Goal: Navigation & Orientation: Find specific page/section

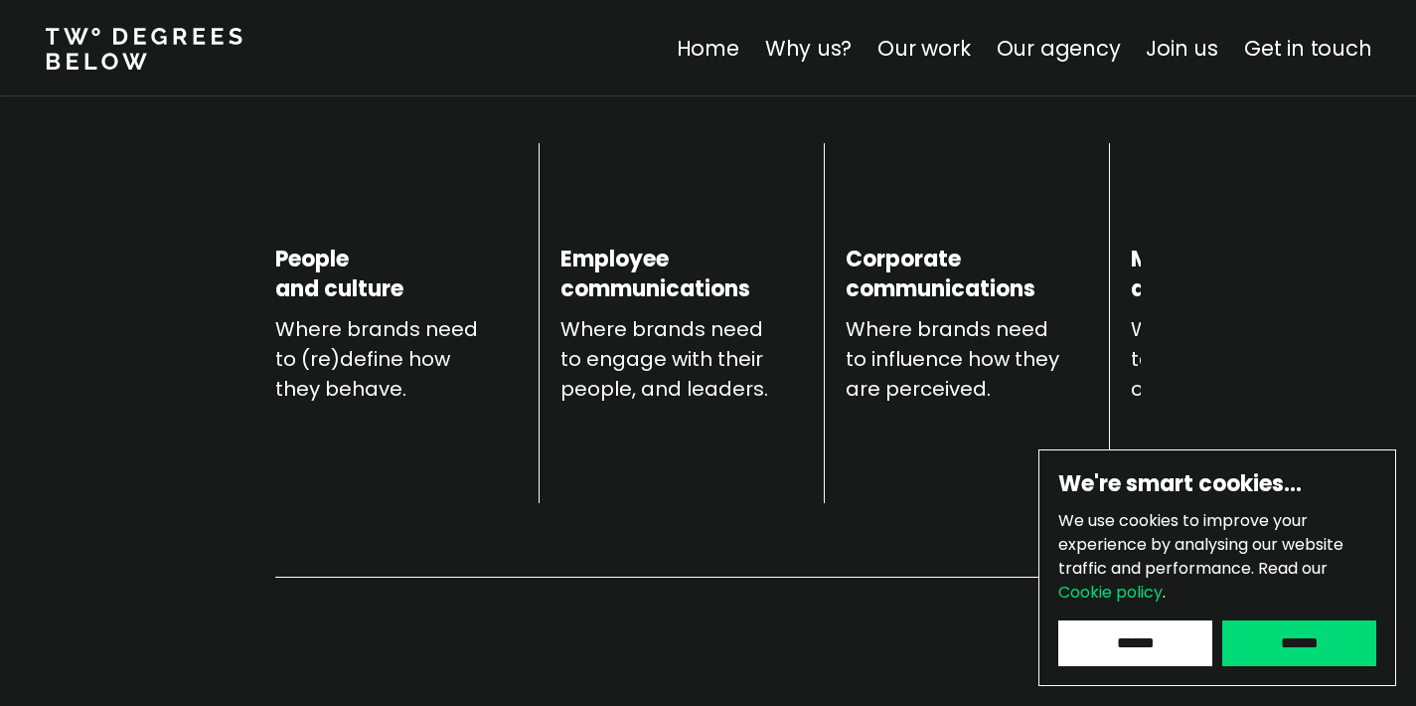
scroll to position [808, 0]
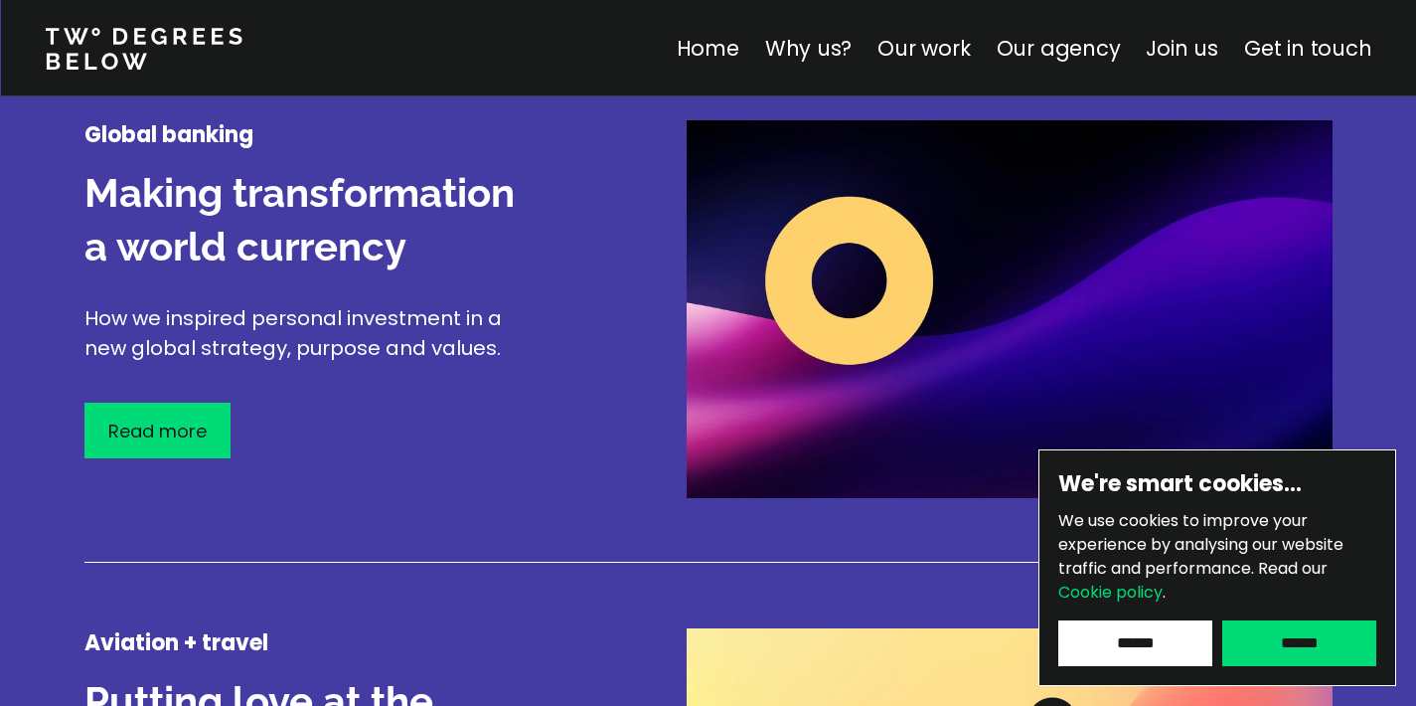
scroll to position [2414, 0]
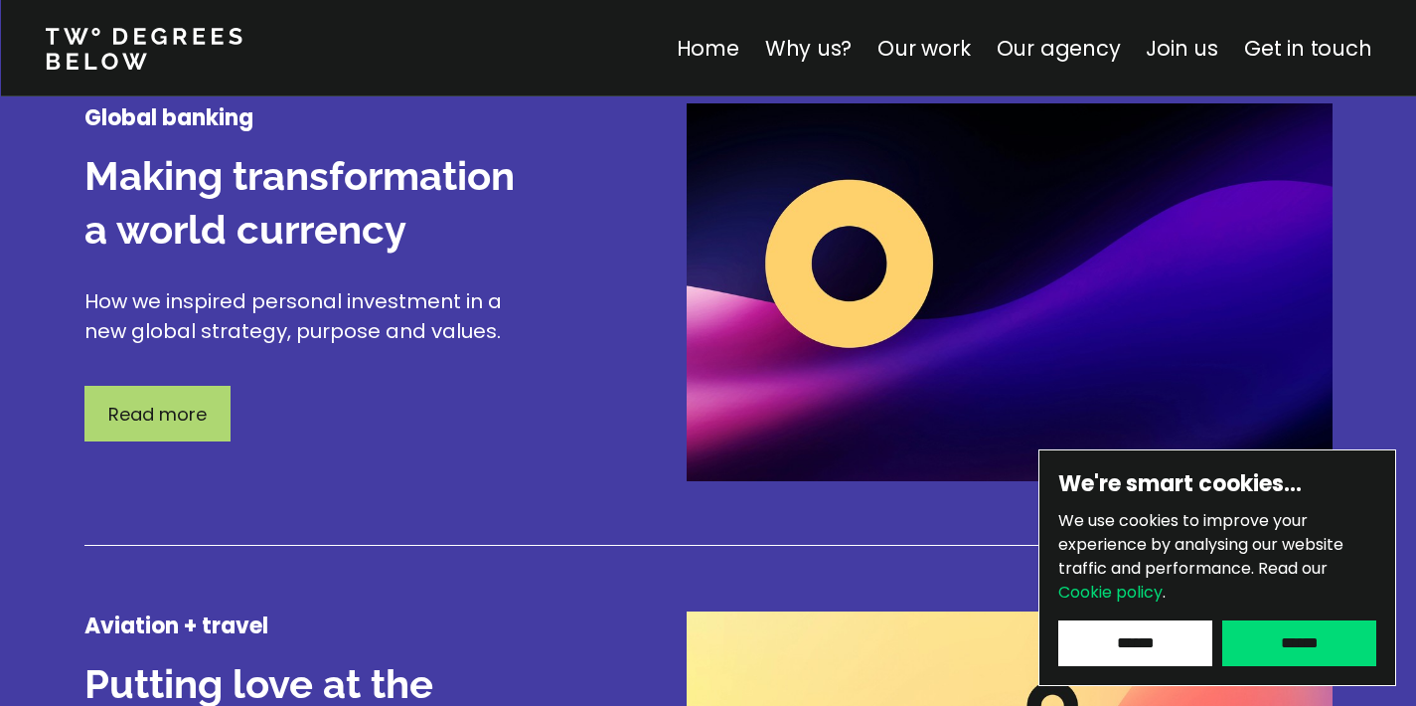
click at [143, 427] on p "Read more" at bounding box center [157, 414] width 98 height 27
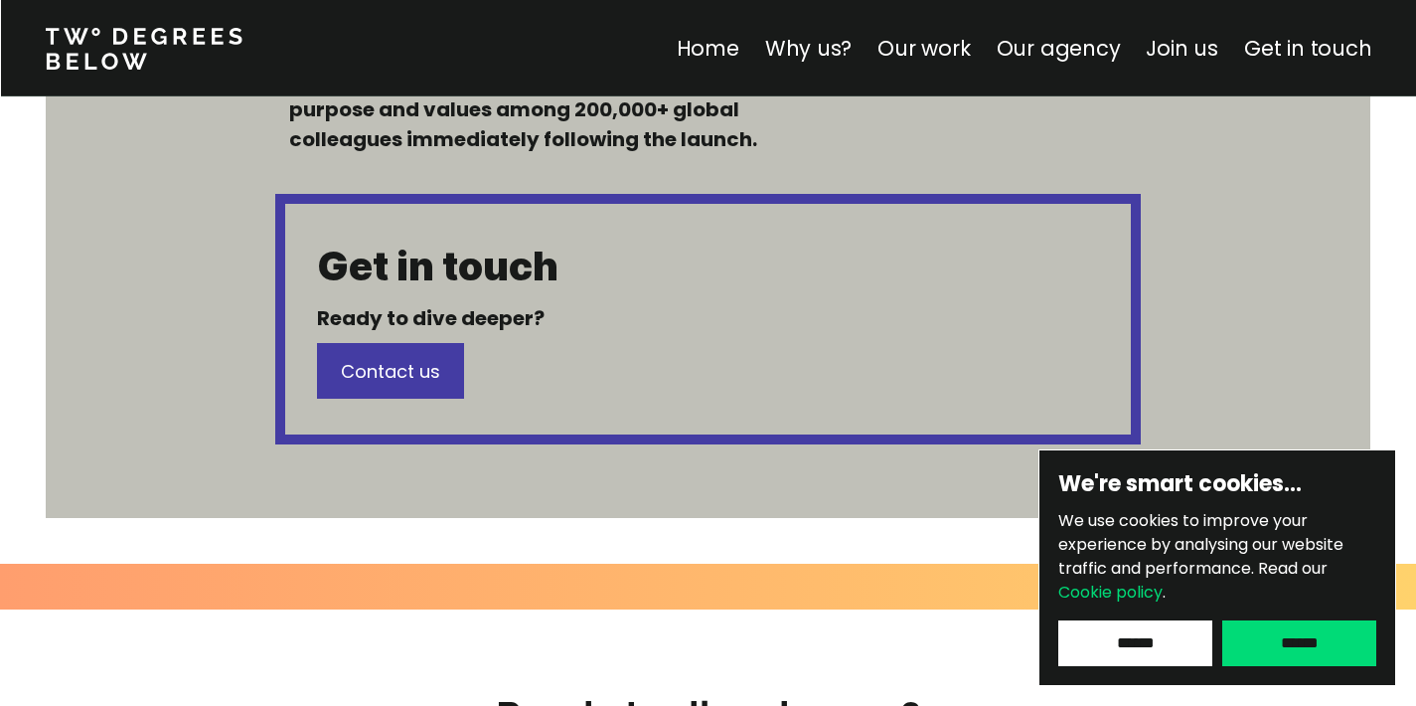
scroll to position [1975, 0]
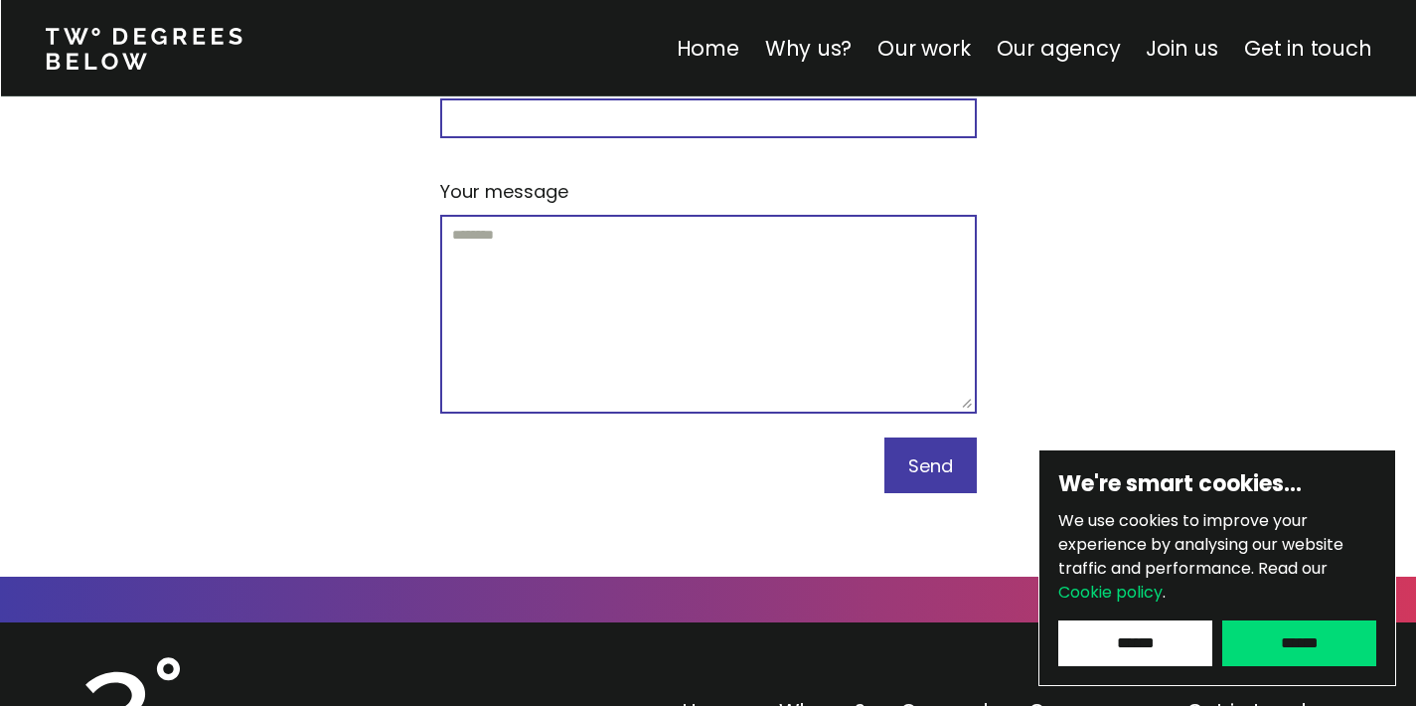
scroll to position [8887, 0]
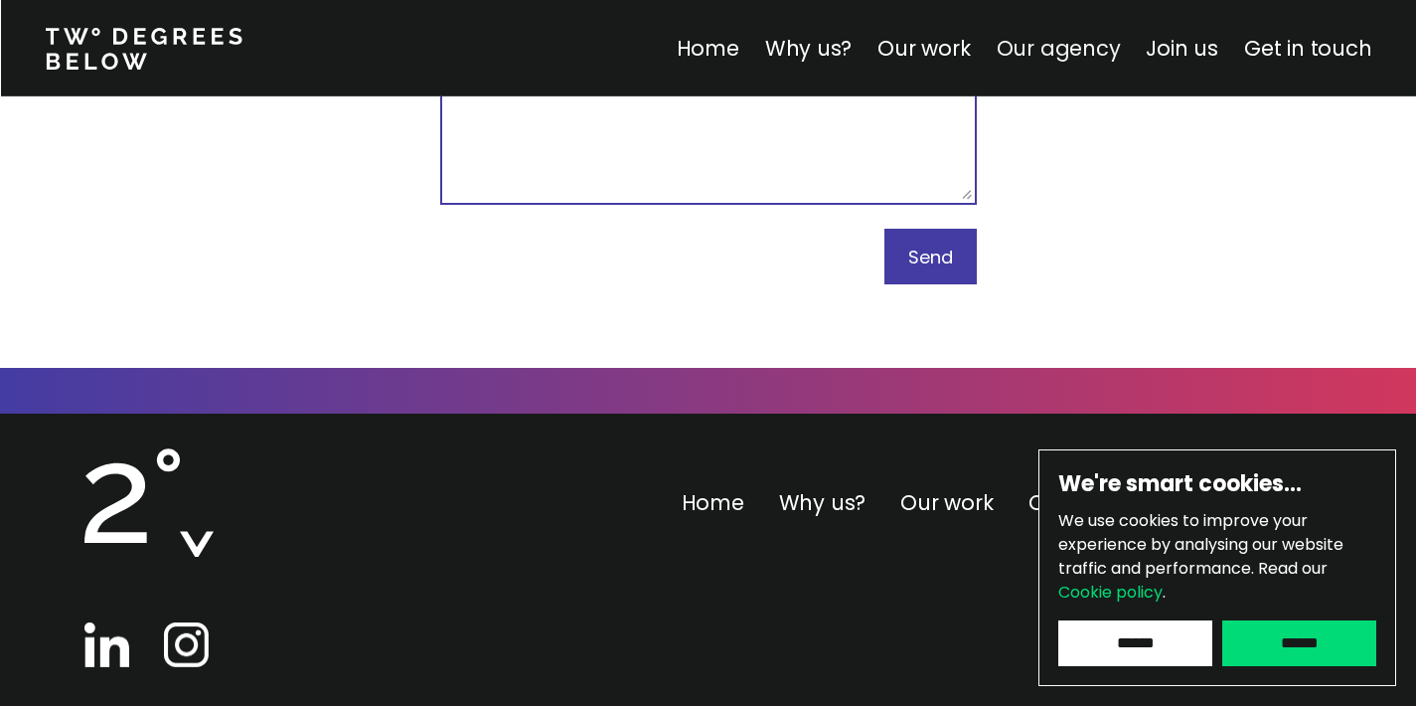
click at [1066, 48] on link "Our agency" at bounding box center [1058, 48] width 124 height 29
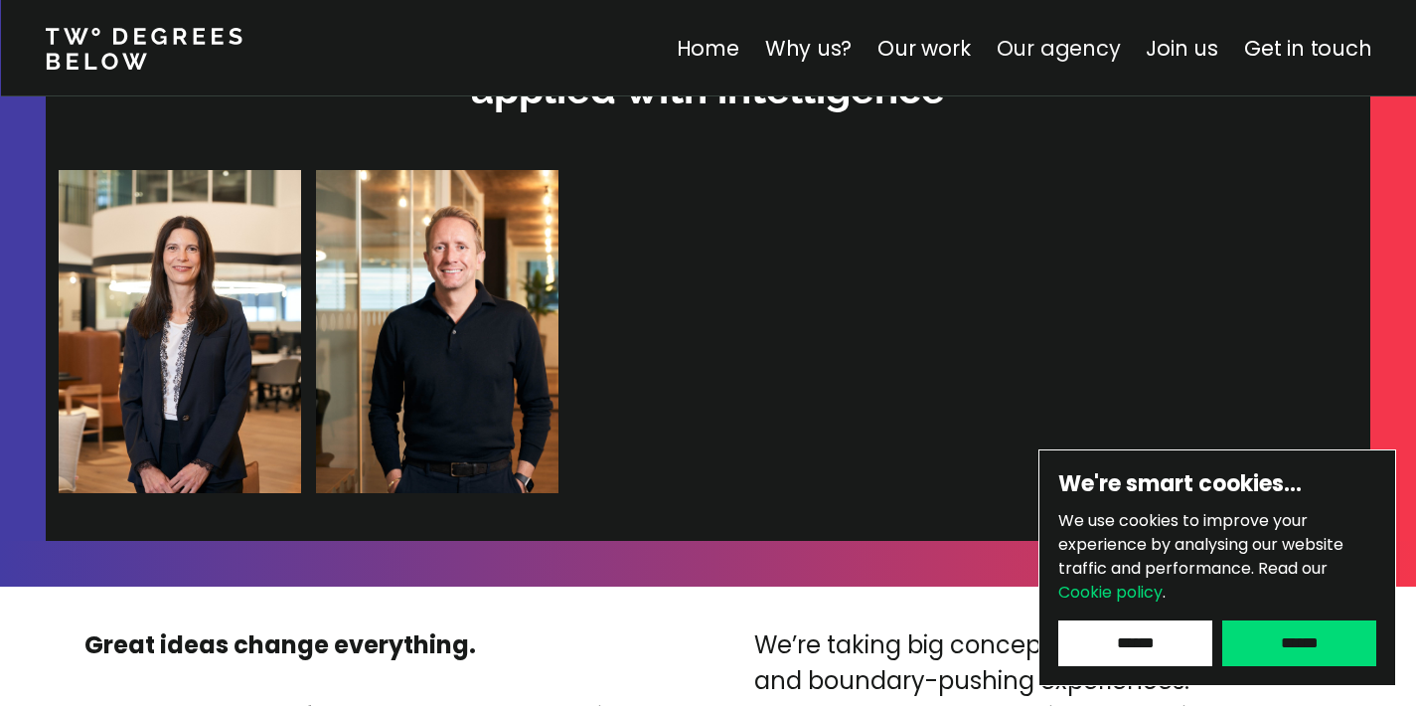
scroll to position [4222, 0]
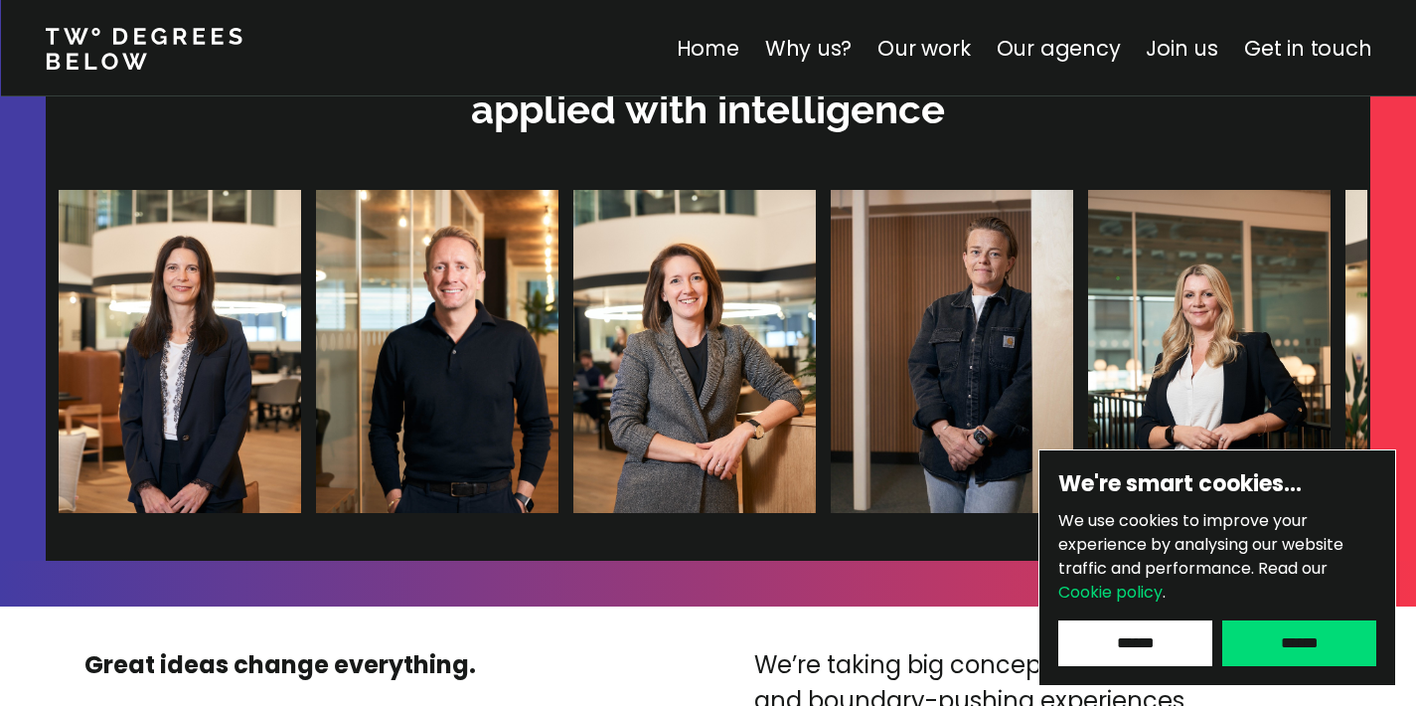
click at [1308, 465] on img at bounding box center [1429, 351] width 243 height 323
click at [1147, 648] on input "******" at bounding box center [1135, 643] width 154 height 46
